Goal: Task Accomplishment & Management: Manage account settings

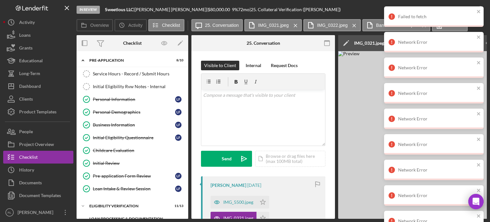
scroll to position [96, 0]
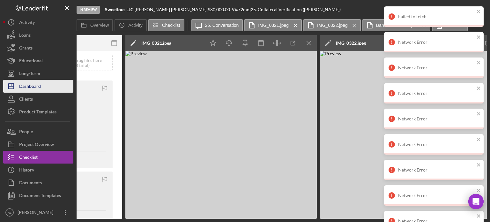
click at [40, 85] on div "Dashboard" at bounding box center [30, 87] width 22 height 14
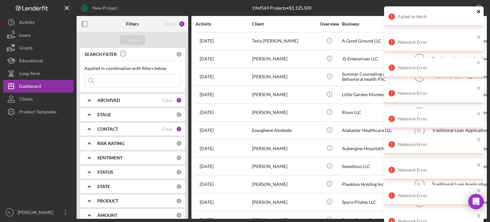
click at [479, 12] on icon "close" at bounding box center [479, 11] width 4 height 5
click at [480, 11] on icon "close" at bounding box center [479, 11] width 4 height 5
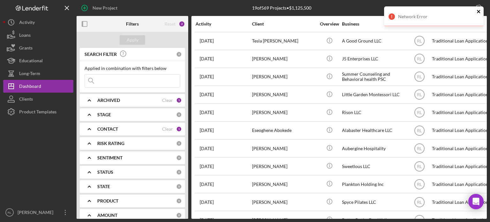
click at [480, 12] on icon "close" at bounding box center [479, 11] width 4 height 5
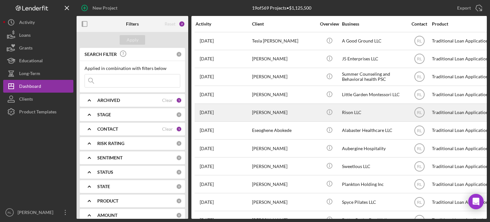
click at [250, 103] on td "[DATE] [PERSON_NAME]" at bounding box center [223, 112] width 57 height 18
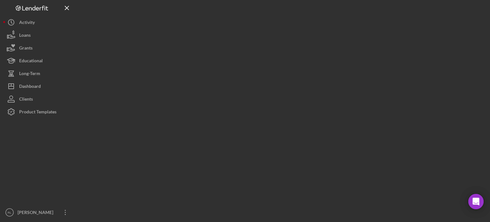
click at [251, 93] on div at bounding box center [282, 109] width 411 height 219
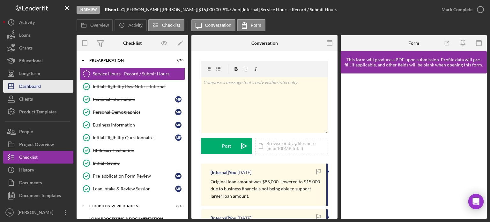
click at [31, 84] on div "Dashboard" at bounding box center [30, 87] width 22 height 14
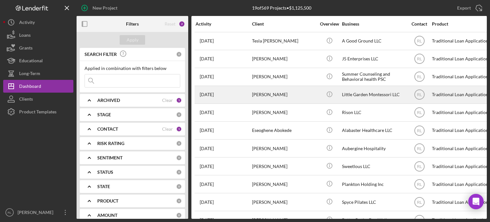
click at [301, 90] on div "[PERSON_NAME]" at bounding box center [284, 94] width 64 height 17
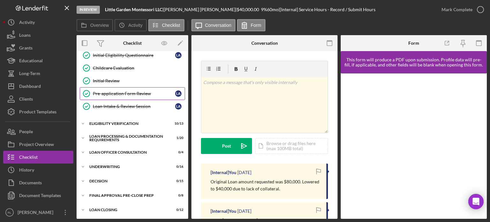
scroll to position [128, 0]
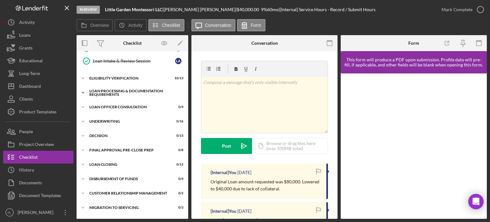
click at [108, 90] on div "Loan Processing & Documentation Requirements" at bounding box center [134, 92] width 91 height 7
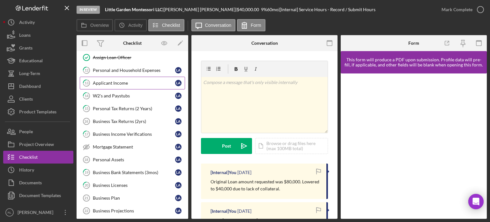
scroll to position [192, 0]
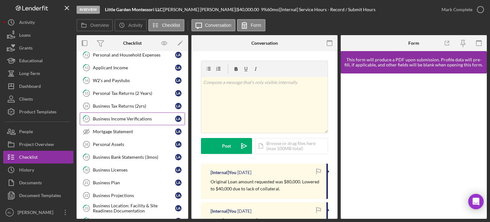
click at [123, 120] on link "17 Business Income Verifications L A" at bounding box center [132, 118] width 105 height 13
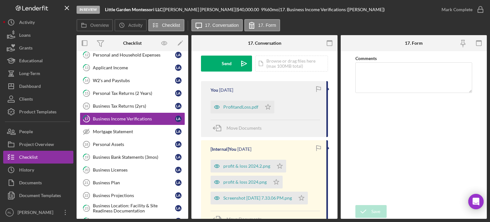
scroll to position [96, 0]
click at [236, 103] on div "ProfitandLoss.pdf" at bounding box center [236, 106] width 51 height 13
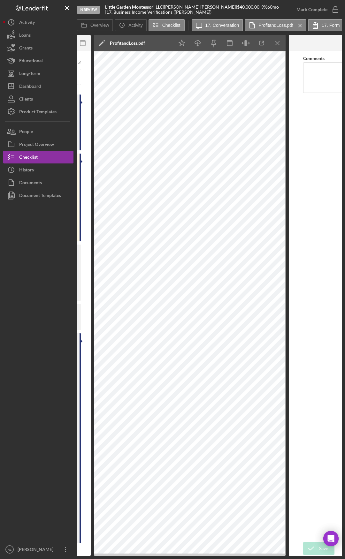
scroll to position [0, 236]
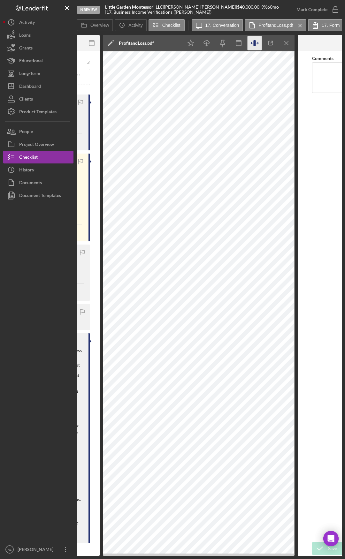
click at [252, 43] on icon "button" at bounding box center [252, 43] width 2 height 0
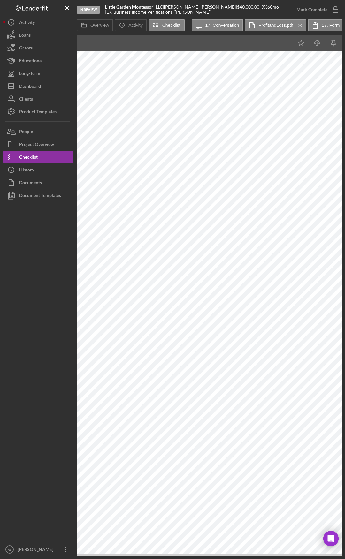
scroll to position [0, 326]
drag, startPoint x: 119, startPoint y: 41, endPoint x: 127, endPoint y: 40, distance: 8.0
drag, startPoint x: 125, startPoint y: 40, endPoint x: 119, endPoint y: 40, distance: 5.8
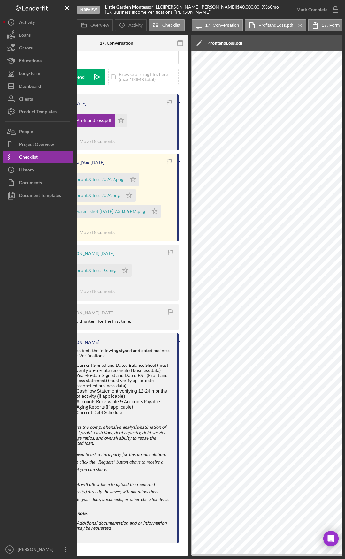
scroll to position [0, 0]
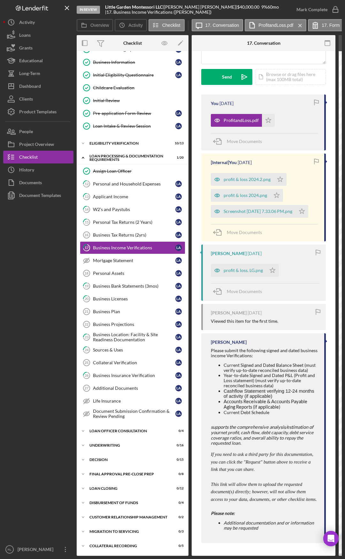
drag, startPoint x: 142, startPoint y: 42, endPoint x: 89, endPoint y: 42, distance: 52.4
click at [232, 222] on div "profit & loss. LG.png" at bounding box center [242, 270] width 39 height 5
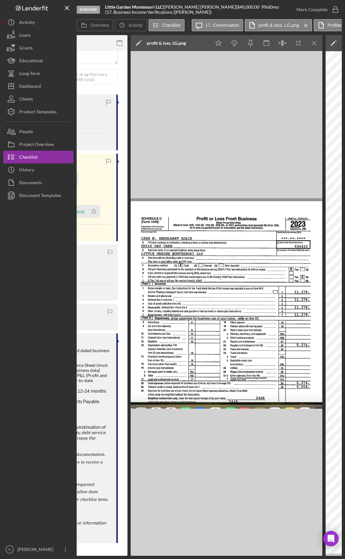
drag, startPoint x: 216, startPoint y: 289, endPoint x: 252, endPoint y: 289, distance: 36.1
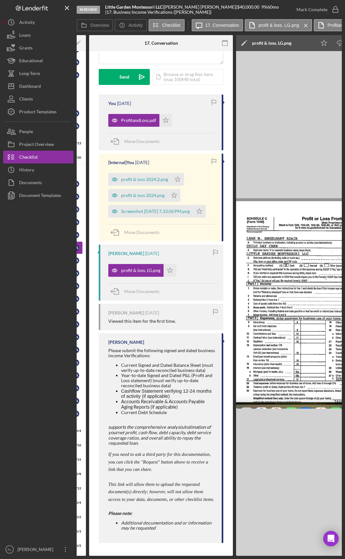
drag, startPoint x: 86, startPoint y: 228, endPoint x: 60, endPoint y: 227, distance: 25.9
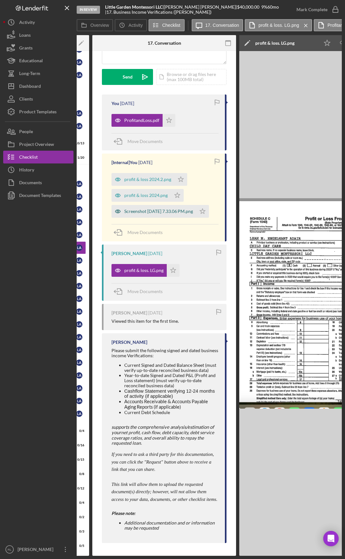
click at [159, 209] on div "Screenshot [DATE] 7.33.06 PM.png" at bounding box center [158, 211] width 69 height 5
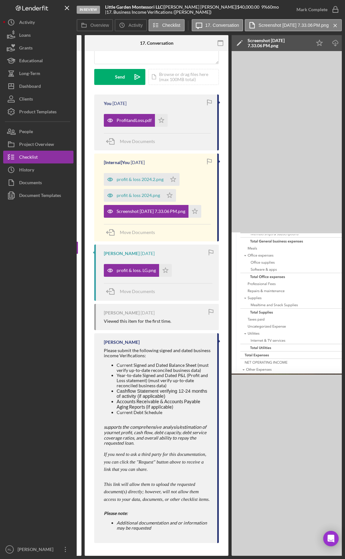
scroll to position [0, 0]
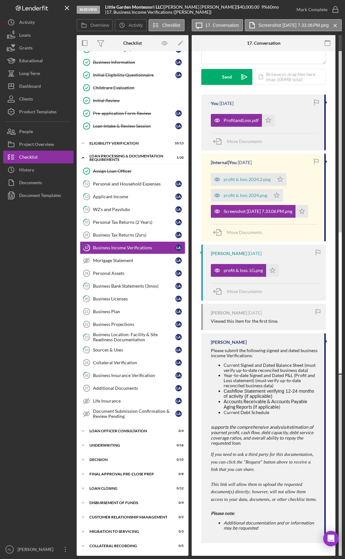
drag, startPoint x: 187, startPoint y: 235, endPoint x: 190, endPoint y: 237, distance: 3.3
click at [251, 189] on div "profit & loss 2024.png" at bounding box center [240, 195] width 59 height 13
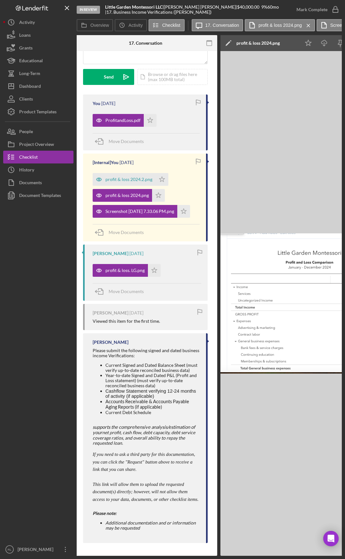
scroll to position [0, 103]
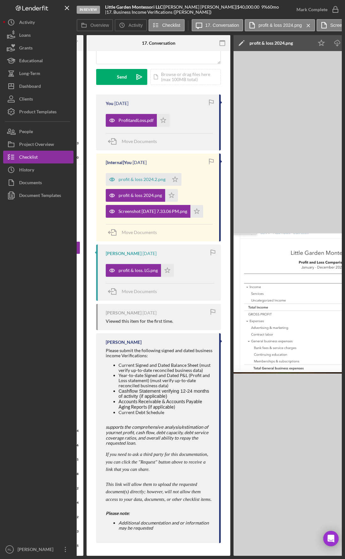
drag, startPoint x: 271, startPoint y: 231, endPoint x: 252, endPoint y: 229, distance: 19.0
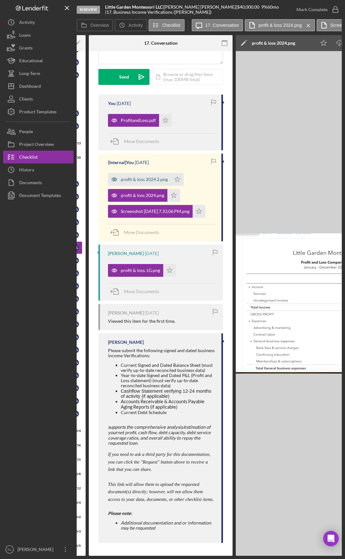
click at [141, 177] on div "profit & loss 2024.2.png" at bounding box center [144, 179] width 47 height 5
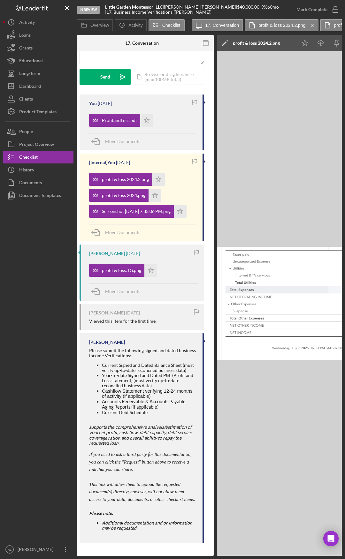
scroll to position [0, 47]
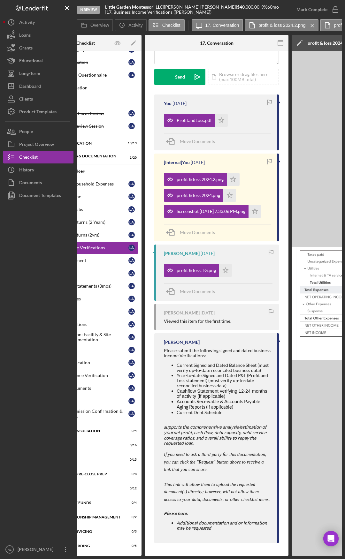
drag, startPoint x: 169, startPoint y: 238, endPoint x: 125, endPoint y: 233, distance: 44.1
click at [182, 114] on div "ProfitandLoss.pdf" at bounding box center [189, 120] width 51 height 13
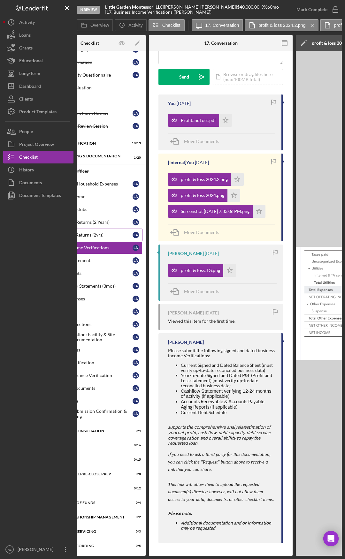
scroll to position [0, 0]
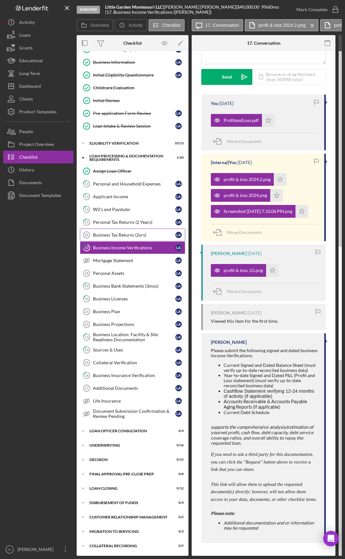
drag, startPoint x: 208, startPoint y: 234, endPoint x: 128, endPoint y: 231, distance: 79.9
click at [110, 222] on div "Additional Documents" at bounding box center [134, 388] width 82 height 5
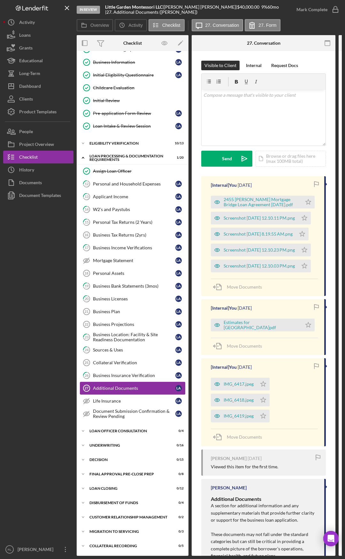
scroll to position [64, 0]
click at [256, 222] on div "Estimates for [GEOGRAPHIC_DATA]pdf" at bounding box center [260, 325] width 75 height 10
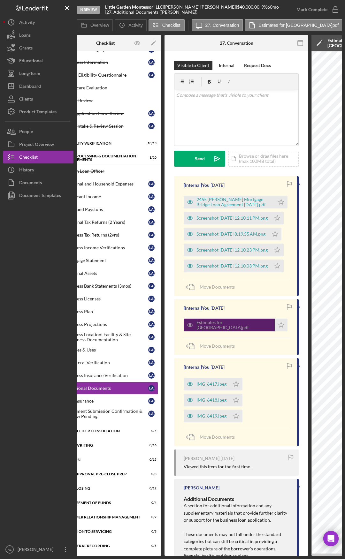
scroll to position [0, 0]
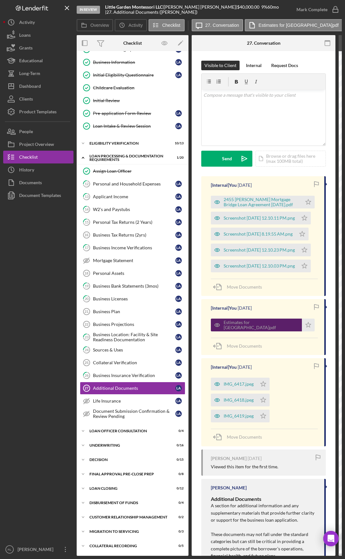
drag, startPoint x: 213, startPoint y: 337, endPoint x: 160, endPoint y: 328, distance: 54.4
click at [232, 222] on div "IMG_6419.jpeg" at bounding box center [234, 416] width 46 height 13
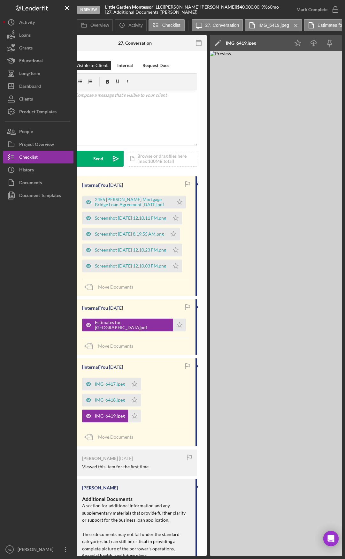
drag, startPoint x: 282, startPoint y: 379, endPoint x: 254, endPoint y: 377, distance: 27.8
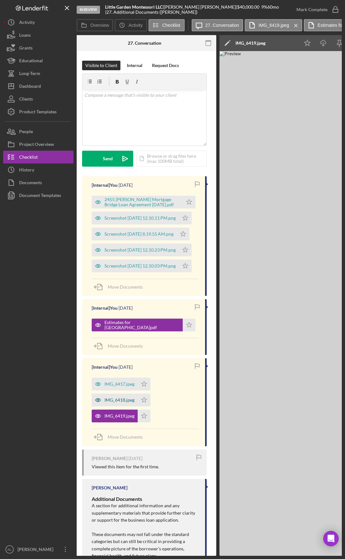
click at [106, 222] on div "IMG_6418.jpeg" at bounding box center [119, 399] width 30 height 5
click at [117, 222] on div "IMG_6417.jpeg" at bounding box center [119, 383] width 30 height 5
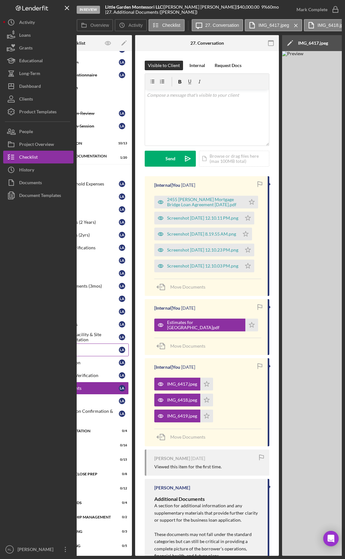
scroll to position [0, 0]
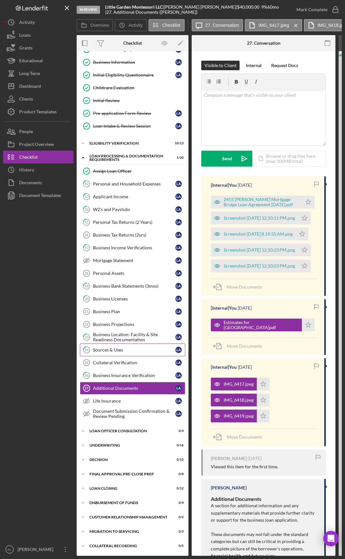
drag, startPoint x: 182, startPoint y: 347, endPoint x: 126, endPoint y: 344, distance: 55.9
click at [118, 222] on link "26 Business Insurance Verification L A" at bounding box center [132, 375] width 105 height 13
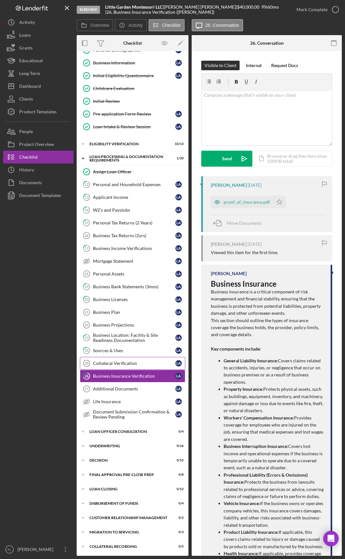
scroll to position [63, 0]
click at [122, 222] on link "Collateral Verification 25 Collateral Verification L A" at bounding box center [132, 362] width 105 height 13
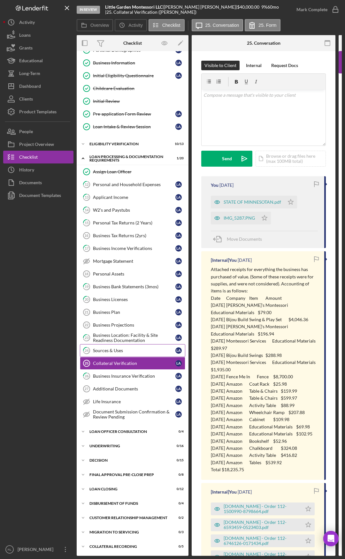
scroll to position [63, 0]
click at [119, 222] on div "Sources & Uses" at bounding box center [134, 349] width 82 height 5
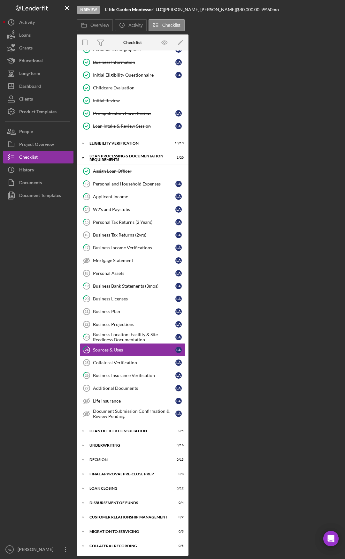
scroll to position [63, 0]
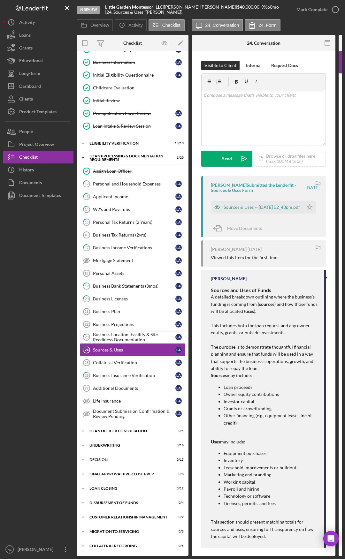
click at [129, 222] on div "Business Location: Facility & Site Readiness Documentation" at bounding box center [134, 337] width 82 height 10
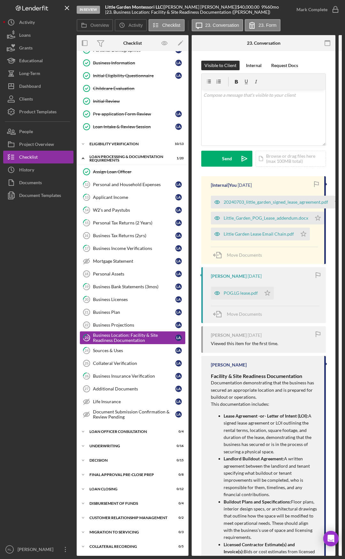
scroll to position [63, 0]
click at [135, 222] on link "Business Projections 22 Business Projections L A" at bounding box center [132, 324] width 105 height 13
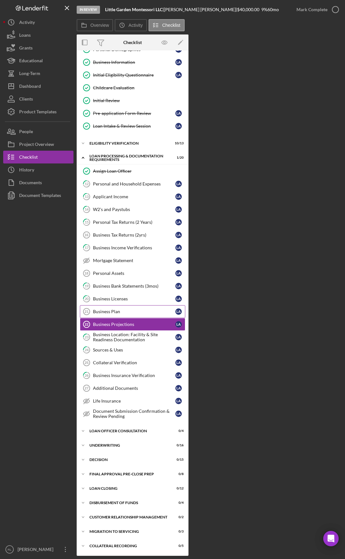
scroll to position [63, 0]
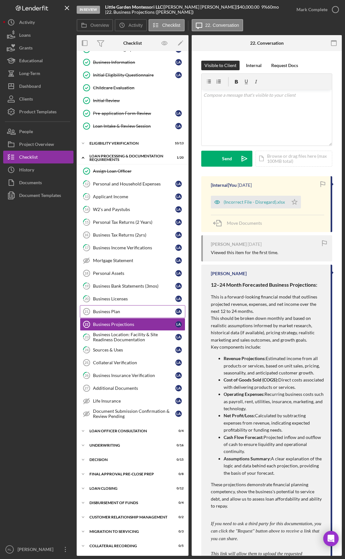
click at [122, 222] on link "Business Plan 21 Business Plan L A" at bounding box center [132, 311] width 105 height 13
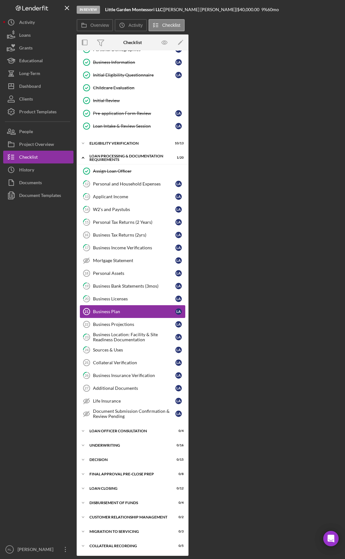
scroll to position [62, 0]
click at [124, 222] on link "Business Projections 22 Business Projections L A" at bounding box center [132, 324] width 105 height 13
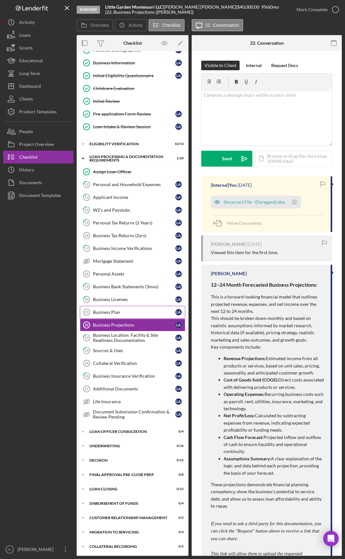
click at [124, 222] on div "Business Plan" at bounding box center [134, 312] width 82 height 5
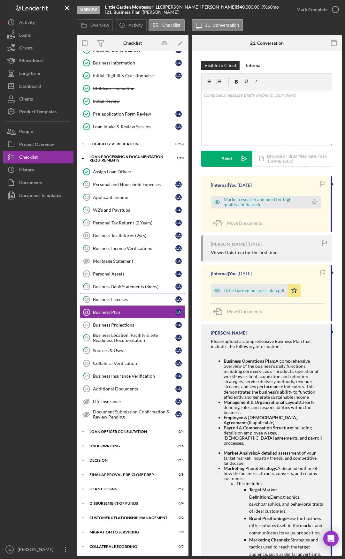
click at [133, 222] on div "Business Licenses" at bounding box center [134, 299] width 82 height 5
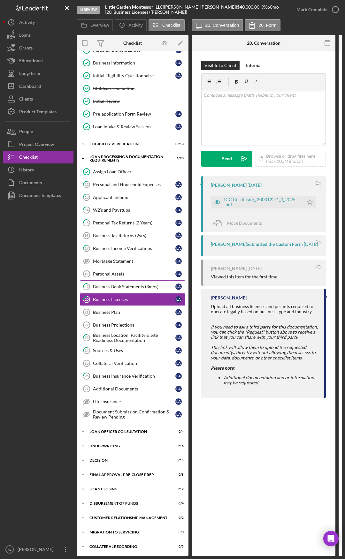
click at [127, 222] on div "Business Bank Statements (3mos)" at bounding box center [134, 286] width 82 height 5
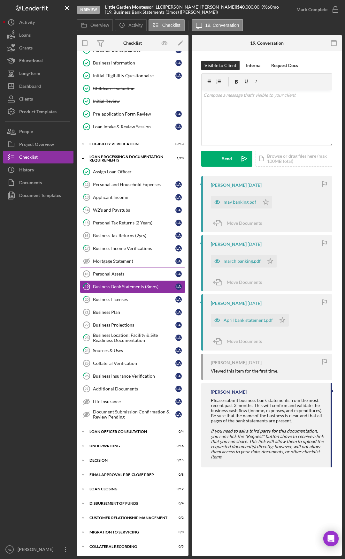
click at [123, 222] on link "Personal Assets 18 Personal Assets L A" at bounding box center [132, 274] width 105 height 13
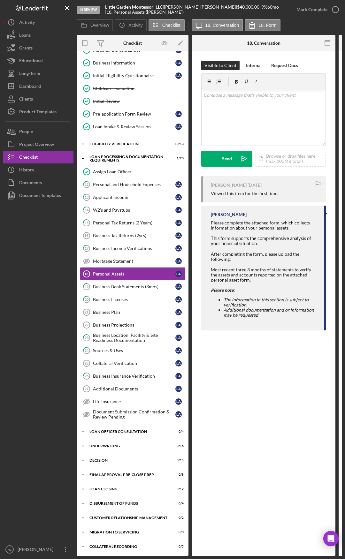
click at [123, 222] on div "Mortgage Statement" at bounding box center [134, 261] width 82 height 5
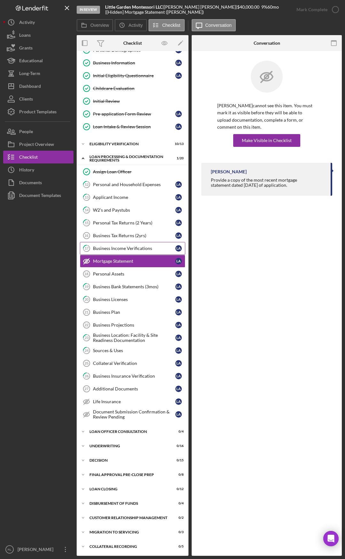
click at [122, 222] on div "Business Income Verifications" at bounding box center [134, 248] width 82 height 5
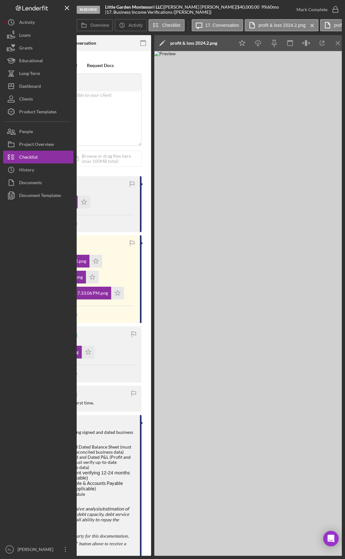
drag, startPoint x: 281, startPoint y: 200, endPoint x: 311, endPoint y: 197, distance: 30.2
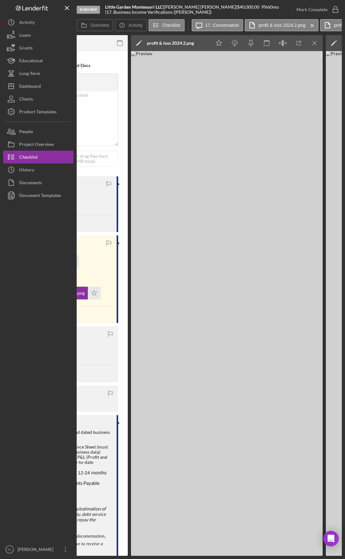
click at [317, 46] on icon "Icon/Menu Close" at bounding box center [314, 43] width 14 height 14
click at [317, 43] on icon "Icon/Menu Close" at bounding box center [314, 43] width 14 height 14
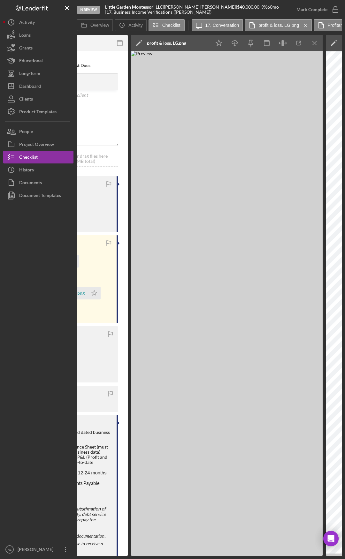
click at [317, 43] on icon "Icon/Menu Close" at bounding box center [314, 43] width 14 height 14
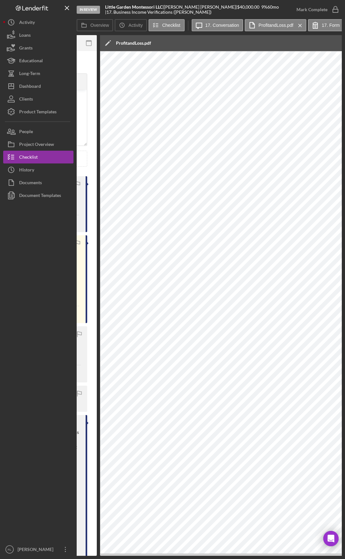
scroll to position [0, 248]
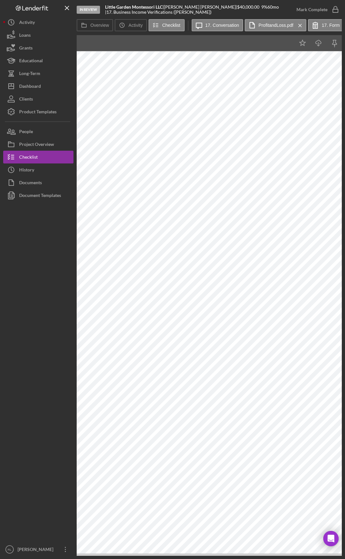
drag, startPoint x: 184, startPoint y: 47, endPoint x: 209, endPoint y: 45, distance: 25.9
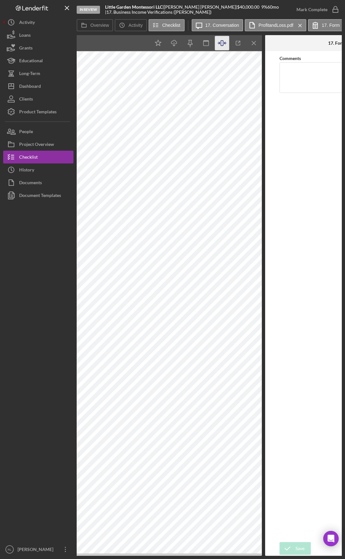
drag, startPoint x: 203, startPoint y: 40, endPoint x: 264, endPoint y: 42, distance: 60.7
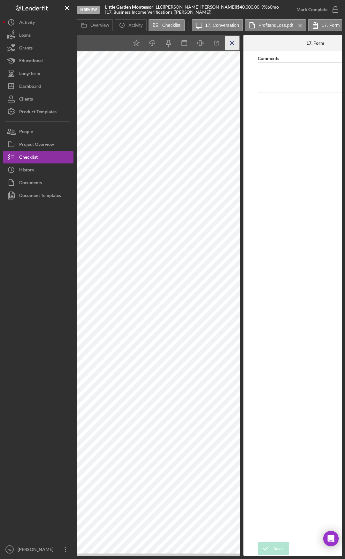
click at [230, 45] on icon "Icon/Menu Close" at bounding box center [232, 43] width 14 height 14
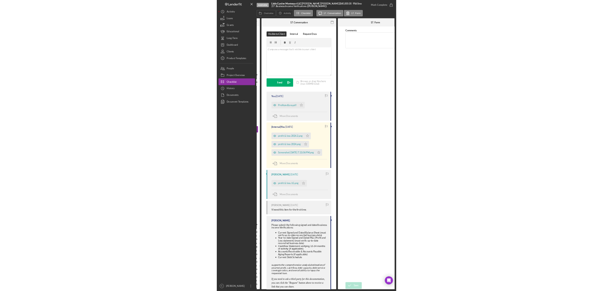
scroll to position [0, 0]
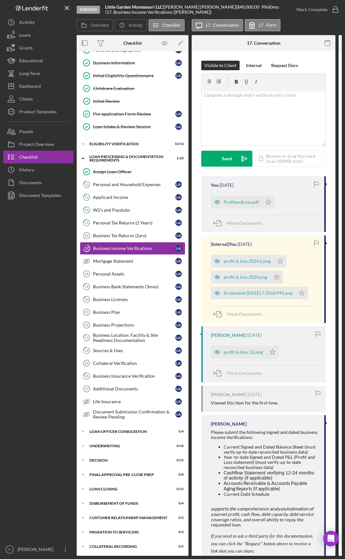
drag, startPoint x: 279, startPoint y: 207, endPoint x: 196, endPoint y: 207, distance: 83.3
click at [122, 222] on div "Business Tax Returns (2yrs)" at bounding box center [134, 235] width 82 height 5
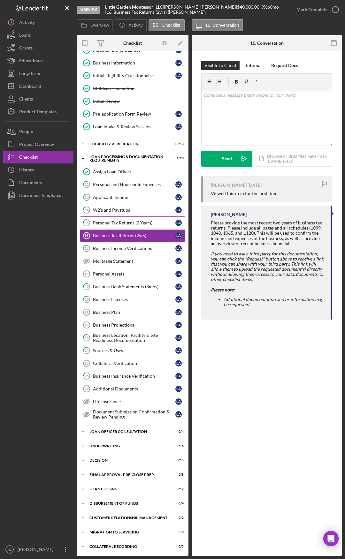
click at [126, 222] on div "Personal Tax Returns (2 Years)" at bounding box center [134, 222] width 82 height 5
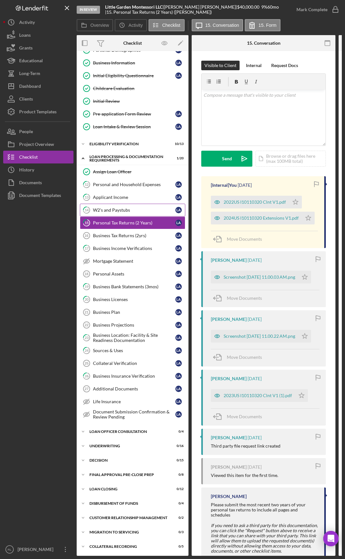
click at [104, 212] on div "W2's and Paystubs" at bounding box center [134, 210] width 82 height 5
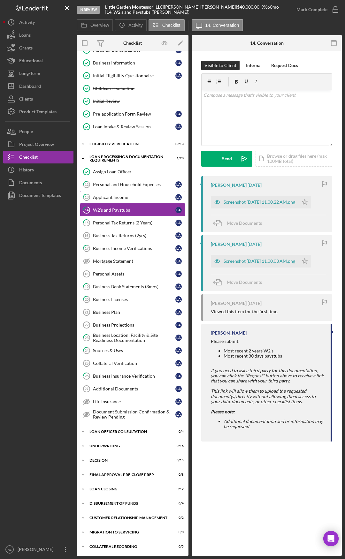
click at [113, 199] on div "Applicant Income" at bounding box center [134, 197] width 82 height 5
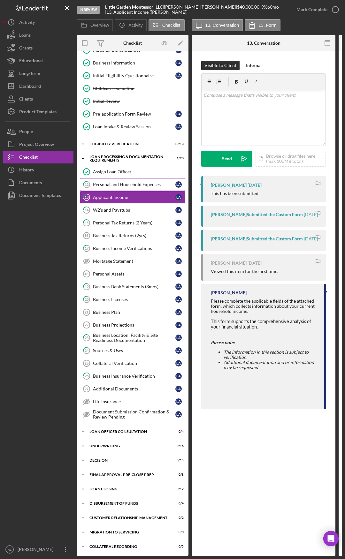
click at [120, 189] on link "12 Personal and Household Expenses L A" at bounding box center [132, 184] width 105 height 13
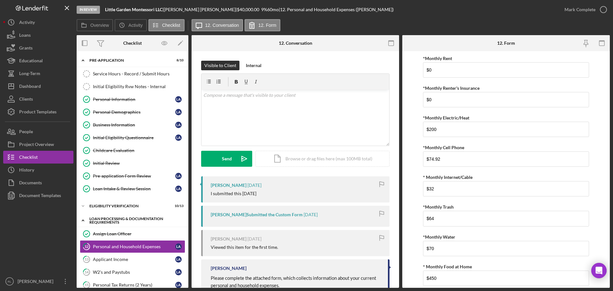
click at [114, 215] on div "Icon/Expander Loan Processing & Documentation Requirements 1 / 20" at bounding box center [133, 220] width 112 height 13
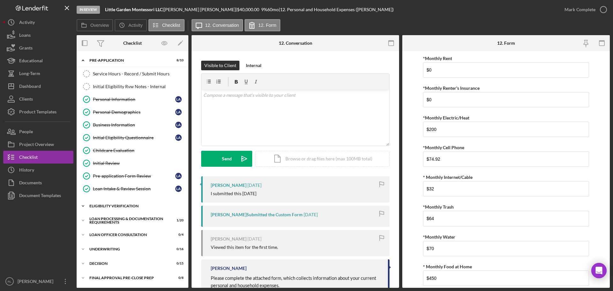
click at [121, 205] on div "Eligibility Verification" at bounding box center [134, 206] width 91 height 4
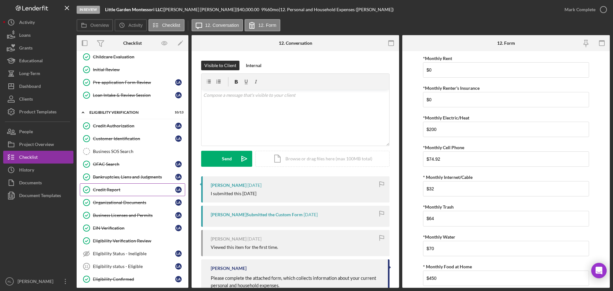
scroll to position [96, 0]
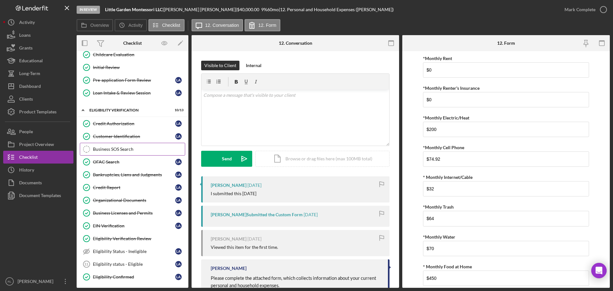
click at [127, 153] on link "Business SOS Search Business SOS Search" at bounding box center [132, 149] width 105 height 13
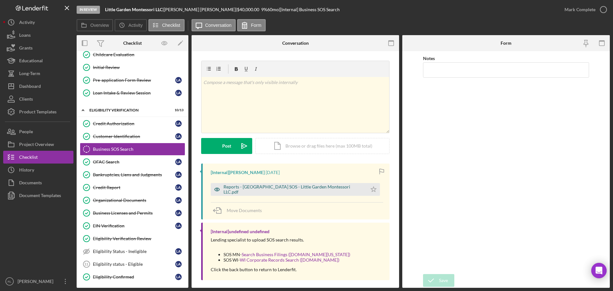
click at [270, 187] on div "Reports - [GEOGRAPHIC_DATA] SOS - Little Garden Montessori LLC.pdf" at bounding box center [293, 189] width 140 height 10
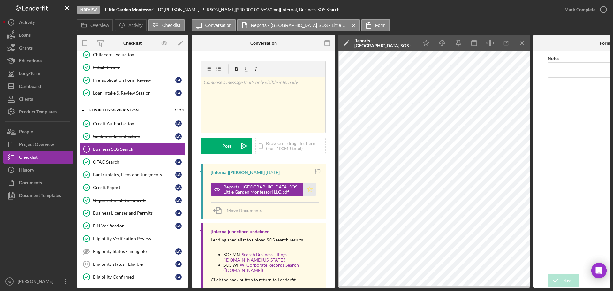
click at [309, 191] on polygon "button" at bounding box center [309, 188] width 5 height 5
click at [490, 10] on div "Mark Complete" at bounding box center [579, 9] width 31 height 13
click at [490, 6] on div "Mark Complete" at bounding box center [579, 9] width 31 height 13
click at [125, 164] on div "OFAC Search" at bounding box center [134, 161] width 82 height 5
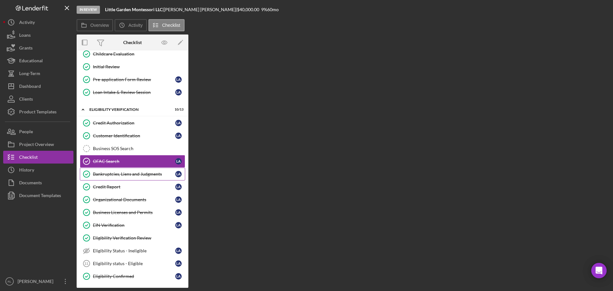
click at [125, 174] on div "Bankruptcies, Liens and Judgments" at bounding box center [134, 173] width 82 height 5
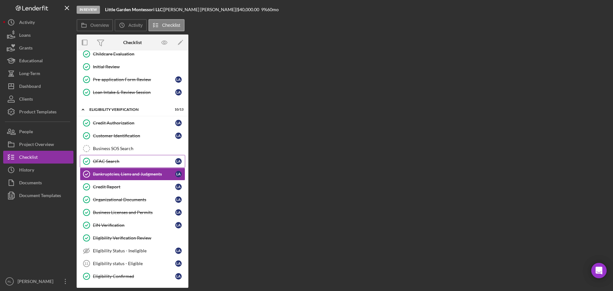
click at [126, 165] on link "OFAC Search OFAC Search L A" at bounding box center [132, 161] width 105 height 13
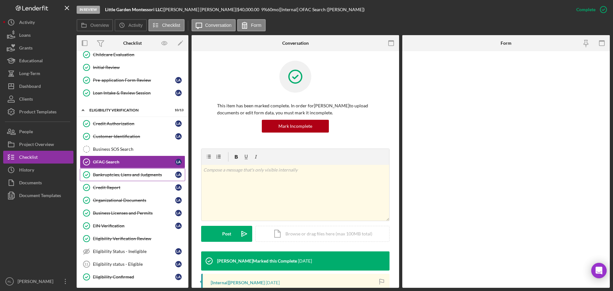
click at [123, 176] on div "Bankruptcies, Liens and Judgments" at bounding box center [134, 174] width 82 height 5
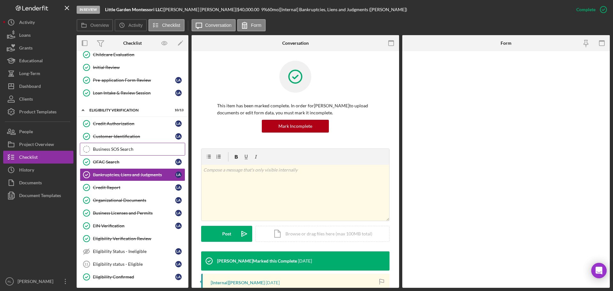
click at [126, 151] on div "Business SOS Search" at bounding box center [139, 149] width 92 height 5
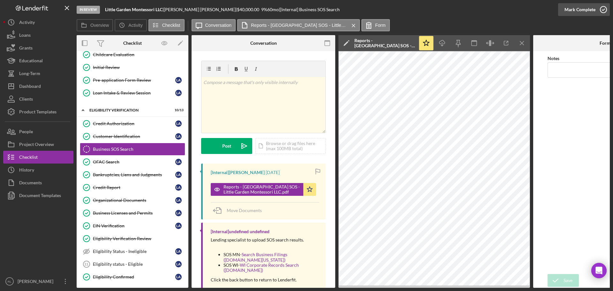
click at [490, 10] on div "Mark Complete" at bounding box center [579, 9] width 31 height 13
click at [130, 164] on div "OFAC Search" at bounding box center [134, 161] width 82 height 5
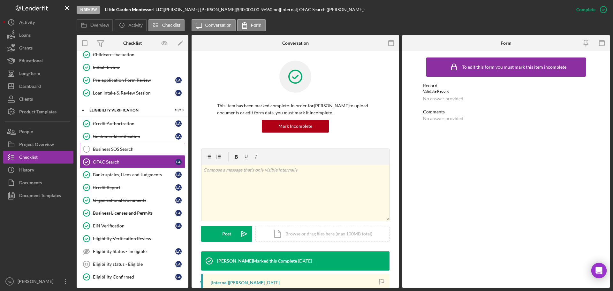
click at [126, 151] on div "Business SOS Search" at bounding box center [139, 149] width 92 height 5
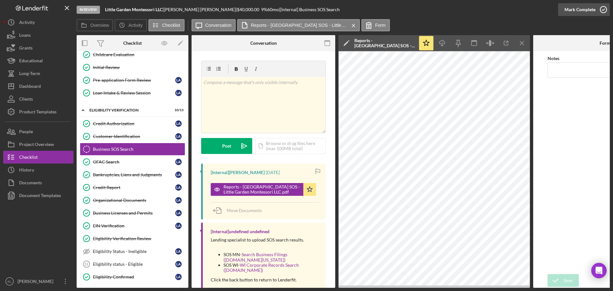
click at [490, 8] on div "Mark Complete" at bounding box center [579, 9] width 31 height 13
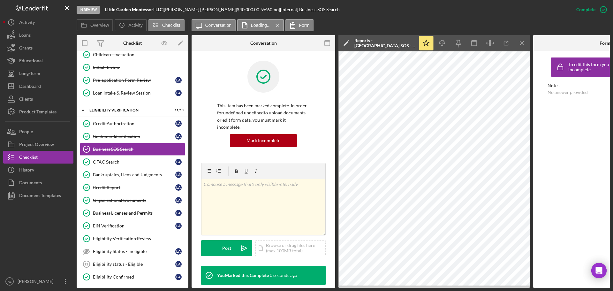
click at [112, 162] on div "OFAC Search" at bounding box center [134, 161] width 82 height 5
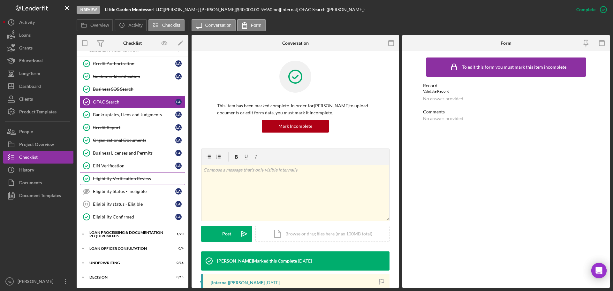
scroll to position [146, 0]
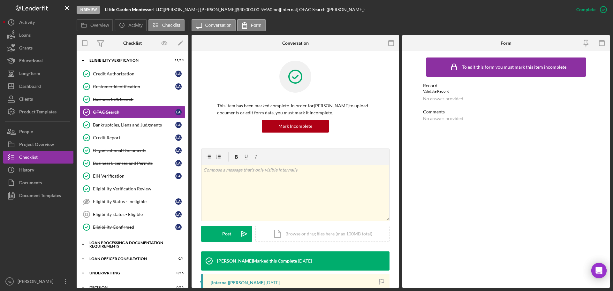
click at [124, 222] on div "Loan Processing & Documentation Requirements" at bounding box center [134, 244] width 91 height 7
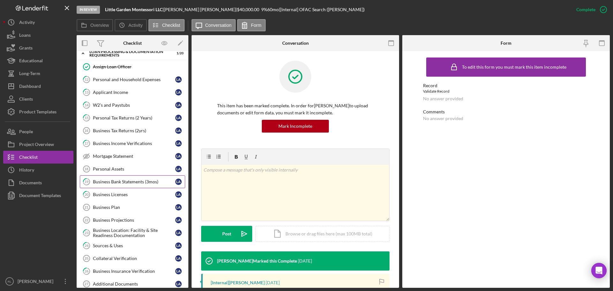
scroll to position [337, 0]
click at [122, 138] on link "17 Business Income Verifications L A" at bounding box center [132, 142] width 105 height 13
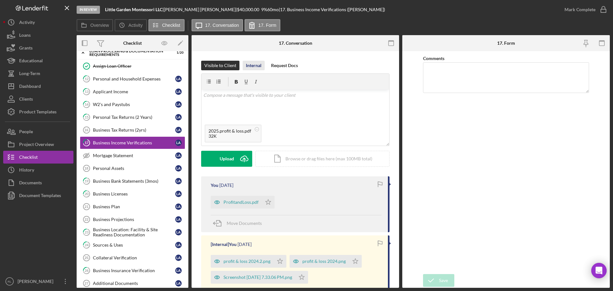
click at [257, 65] on div "Internal" at bounding box center [254, 66] width 16 height 10
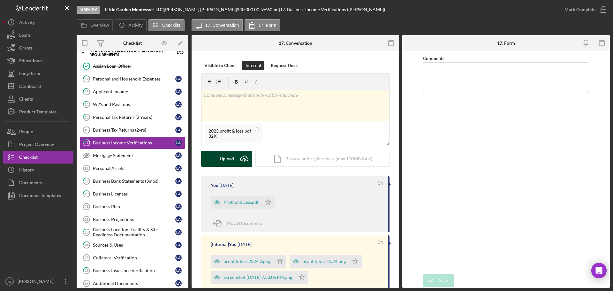
click at [224, 160] on div "Upload" at bounding box center [227, 159] width 14 height 16
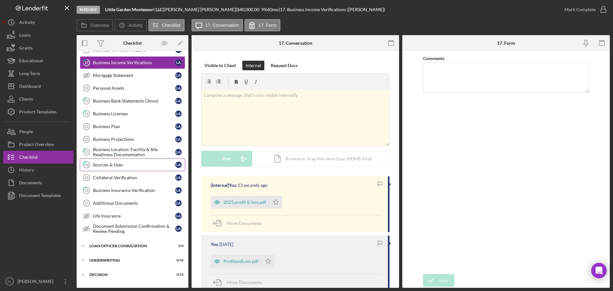
scroll to position [465, 0]
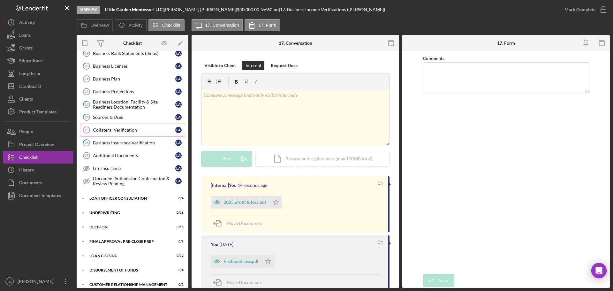
click at [129, 127] on div "Collateral Verification" at bounding box center [134, 129] width 82 height 5
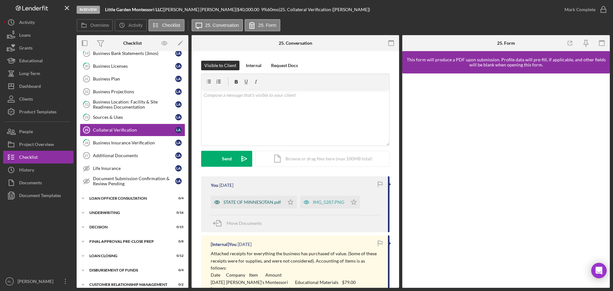
click at [260, 200] on div "STATE OF MINNESOTAN.pdf" at bounding box center [251, 202] width 57 height 5
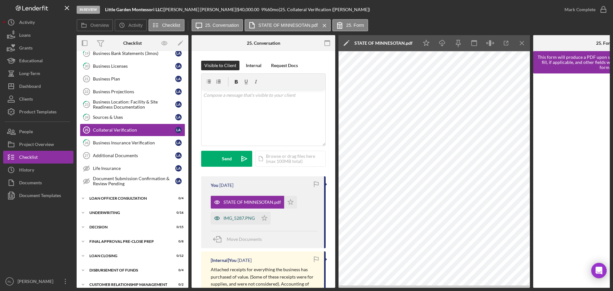
click at [233, 217] on div "IMG_5287.PNG" at bounding box center [238, 217] width 31 height 5
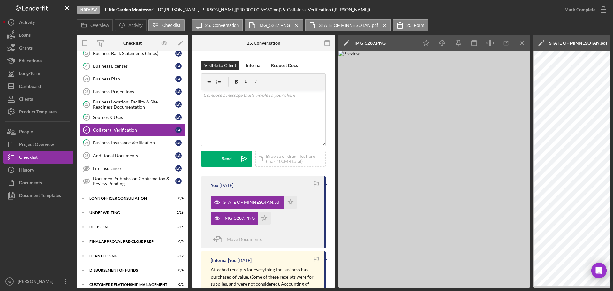
drag, startPoint x: 428, startPoint y: 108, endPoint x: 401, endPoint y: 120, distance: 30.4
click at [401, 120] on img at bounding box center [434, 169] width 192 height 237
click at [142, 146] on link "26 Business Insurance Verification L A" at bounding box center [132, 142] width 105 height 13
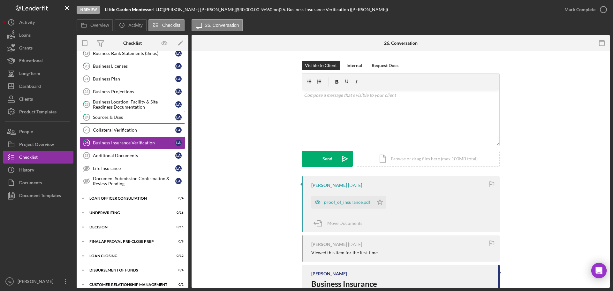
click at [120, 122] on link "24 Sources & Uses L A" at bounding box center [132, 117] width 105 height 13
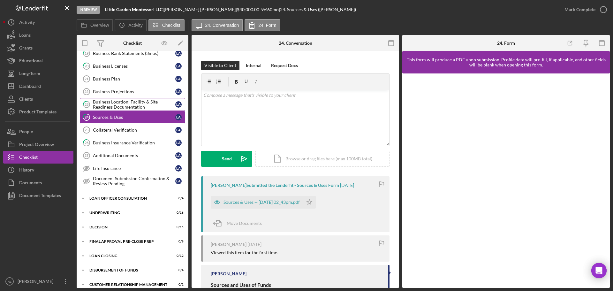
click at [123, 106] on div "Business Location: Facility & Site Readiness Documentation" at bounding box center [134, 104] width 82 height 10
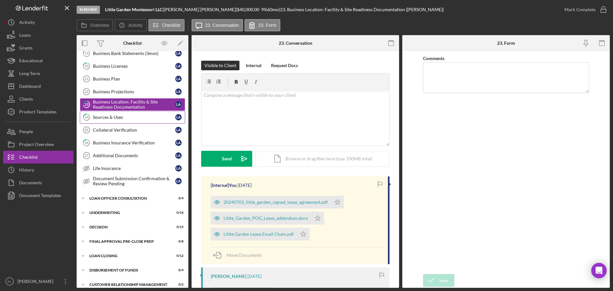
click at [127, 117] on div "Sources & Uses" at bounding box center [134, 117] width 82 height 5
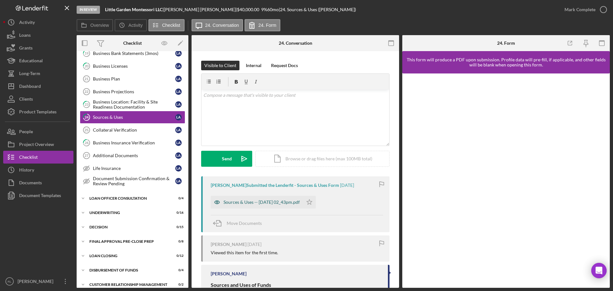
click at [266, 199] on div "Sources & Uses -- [DATE] 02_43pm.pdf" at bounding box center [257, 202] width 92 height 13
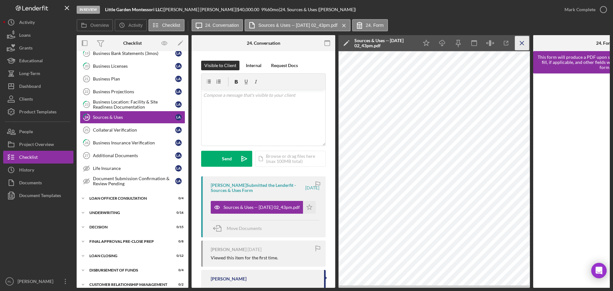
click at [490, 43] on icon "Icon/Menu Close" at bounding box center [522, 43] width 14 height 14
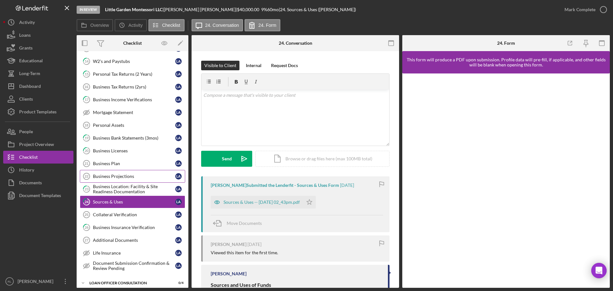
scroll to position [369, 0]
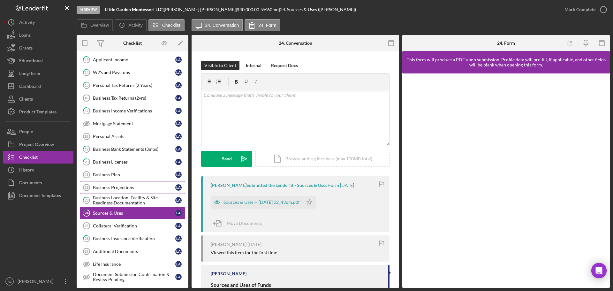
click at [117, 188] on div "Business Projections" at bounding box center [134, 187] width 82 height 5
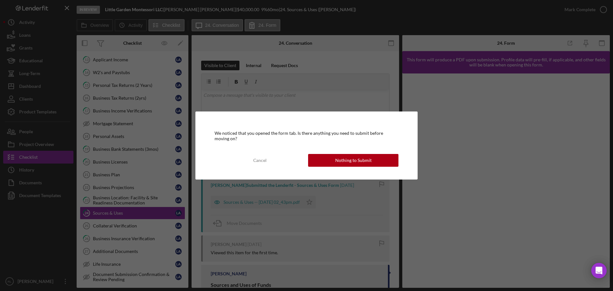
click at [339, 156] on div "Nothing to Submit" at bounding box center [353, 160] width 36 height 13
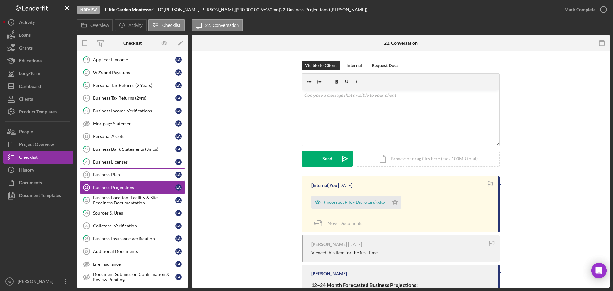
click at [115, 176] on div "Business Plan" at bounding box center [134, 174] width 82 height 5
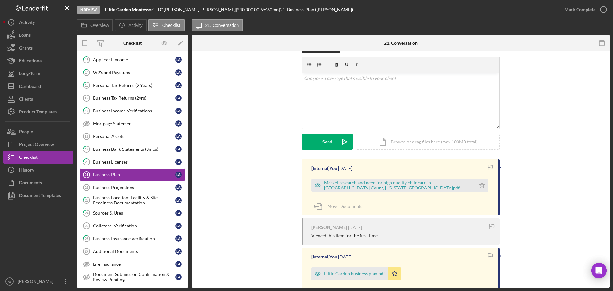
scroll to position [32, 0]
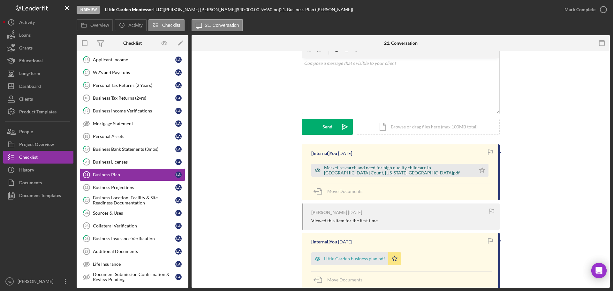
click at [383, 167] on div "Market research and need for high quality childcare in [GEOGRAPHIC_DATA] Count,…" at bounding box center [398, 170] width 148 height 10
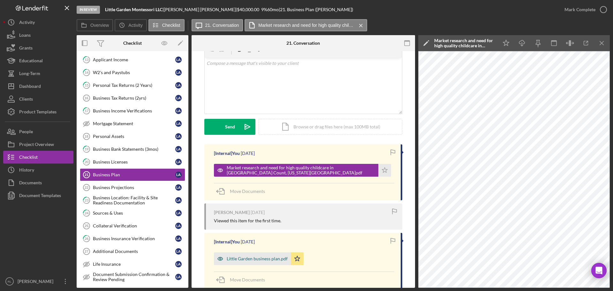
click at [264, 222] on div "Little Garden business plan.pdf" at bounding box center [257, 258] width 61 height 5
